Goal: Information Seeking & Learning: Learn about a topic

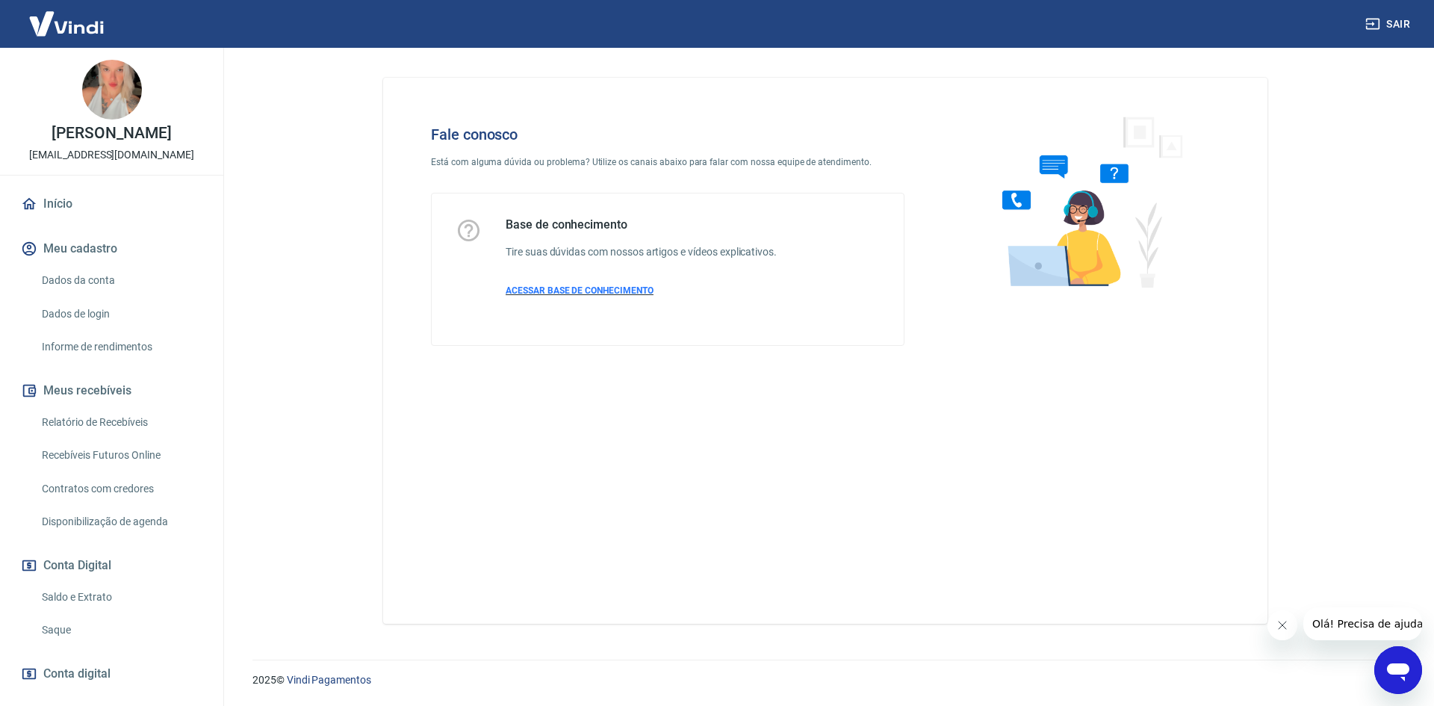
click at [570, 293] on span "ACESSAR BASE DE CONHECIMENTO" at bounding box center [580, 290] width 148 height 10
click at [77, 23] on img at bounding box center [66, 24] width 97 height 46
